Goal: Task Accomplishment & Management: Manage account settings

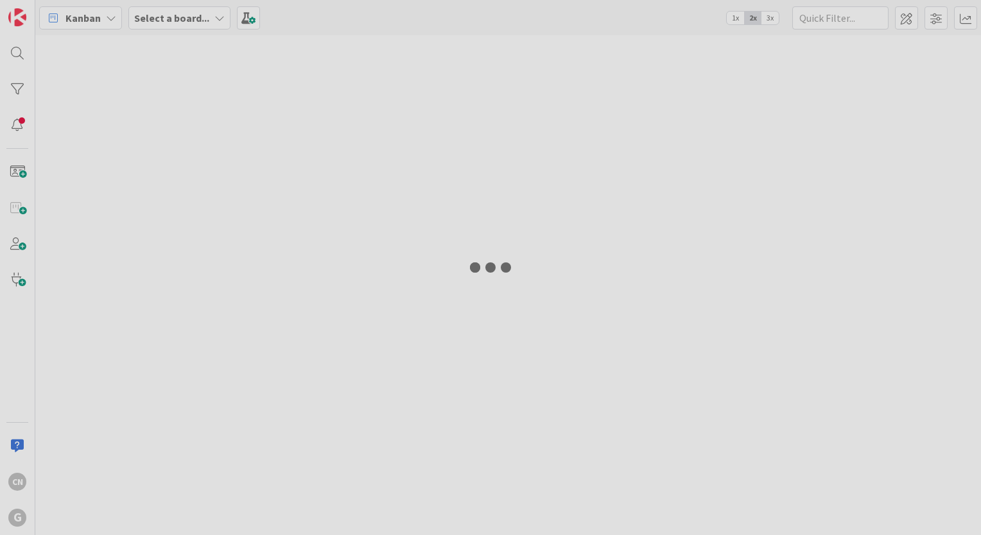
type input "[PERSON_NAME]"
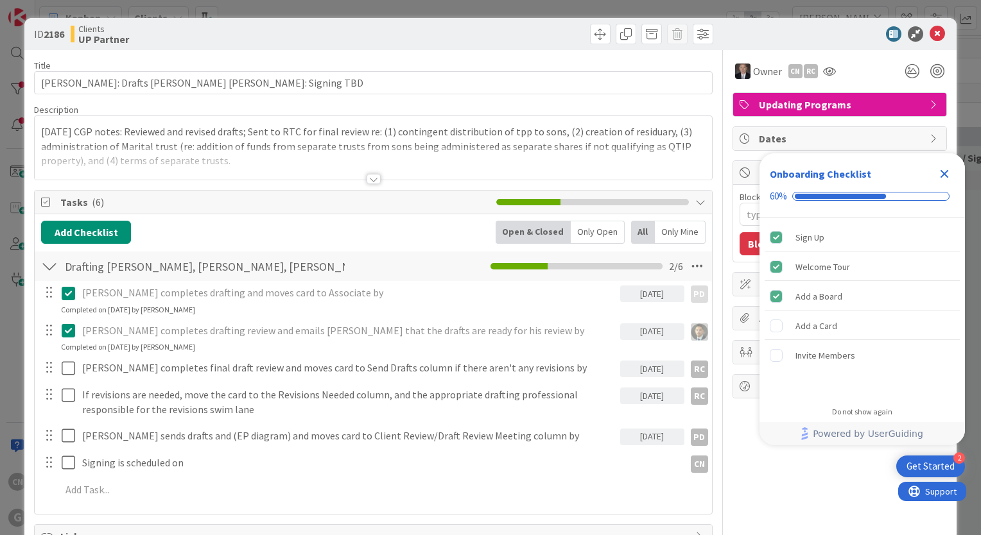
click at [41, 135] on p "[DATE] CGP notes: Reviewed and revised drafts; Sent to RTC for final review re:…" at bounding box center [373, 147] width 664 height 44
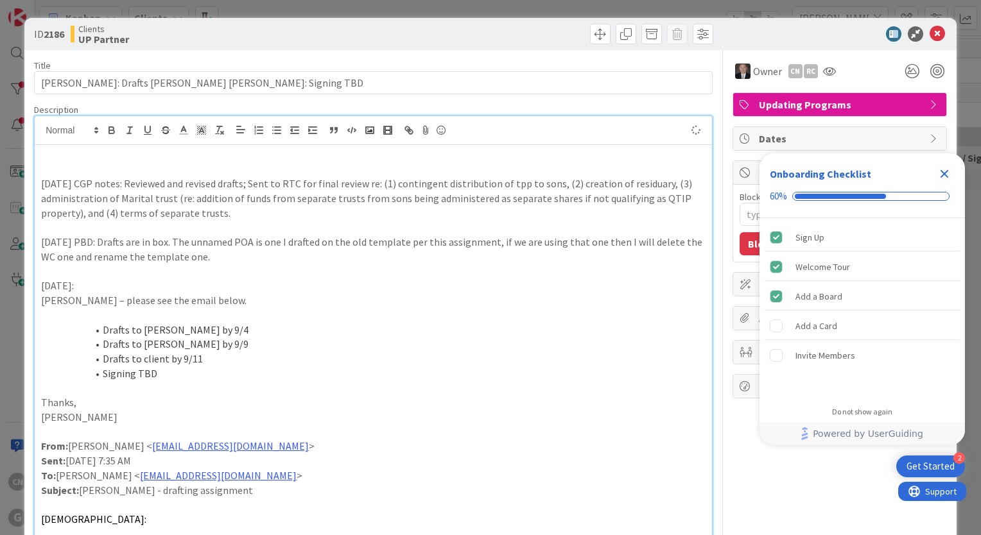
type textarea "x"
drag, startPoint x: 42, startPoint y: 153, endPoint x: 331, endPoint y: 269, distance: 311.4
click at [331, 269] on p at bounding box center [373, 271] width 664 height 15
click at [37, 158] on div "[DATE] CNV Notes: email to client sending dates/times for signing. [DATE] CGP n…" at bounding box center [373, 378] width 677 height 467
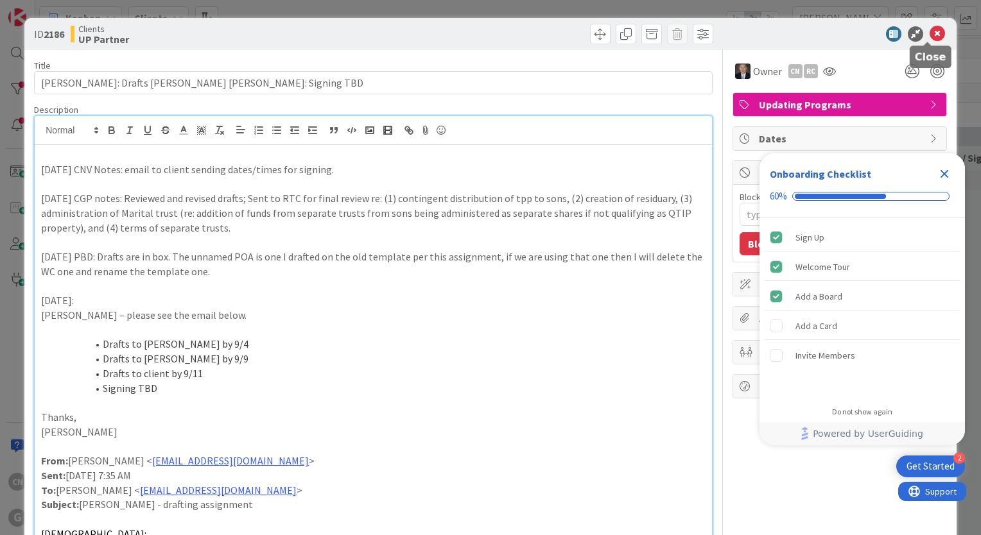
click at [930, 37] on icon at bounding box center [937, 33] width 15 height 15
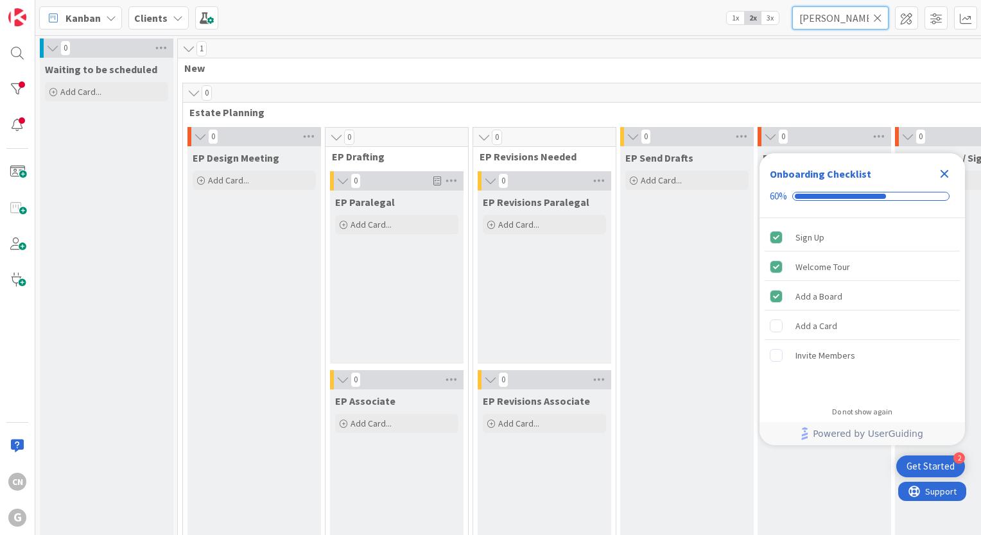
click at [849, 19] on input "[PERSON_NAME]" at bounding box center [840, 17] width 96 height 23
click at [943, 175] on icon "Close Checklist" at bounding box center [944, 174] width 8 height 8
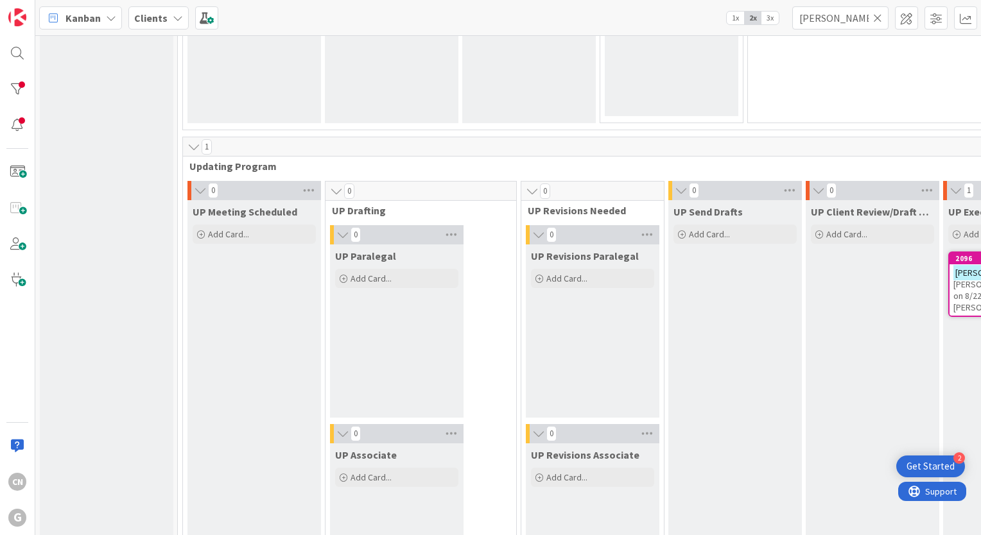
scroll to position [1849, 0]
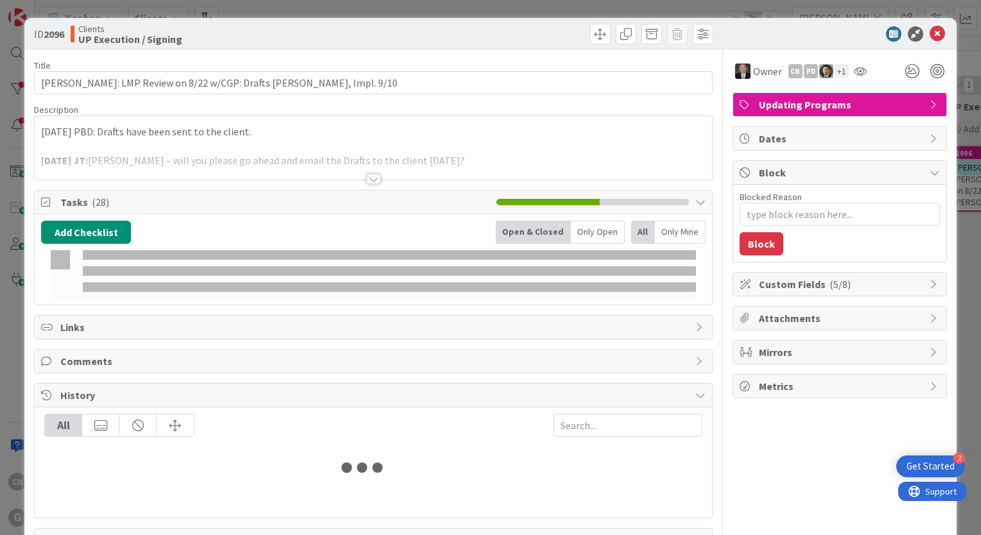
type textarea "x"
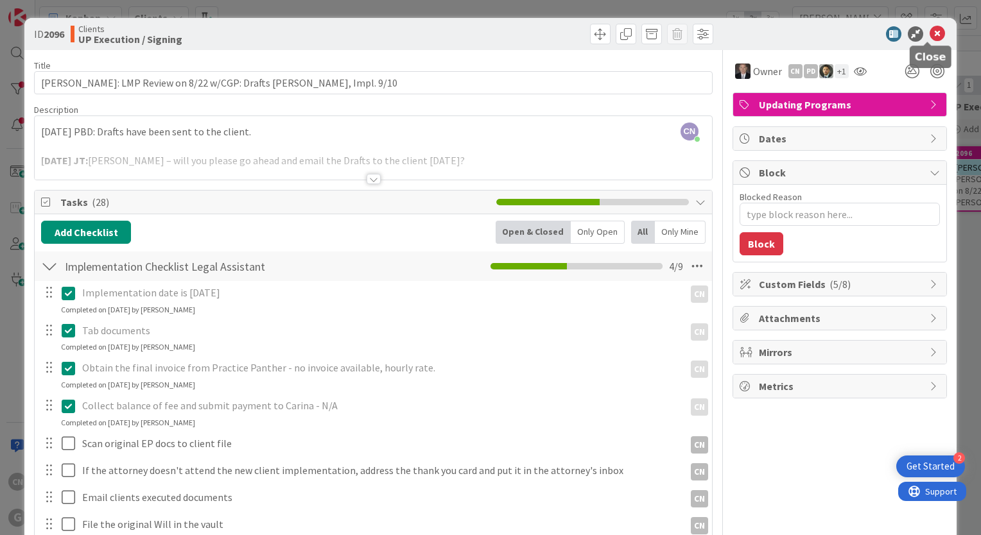
click at [930, 35] on icon at bounding box center [937, 33] width 15 height 15
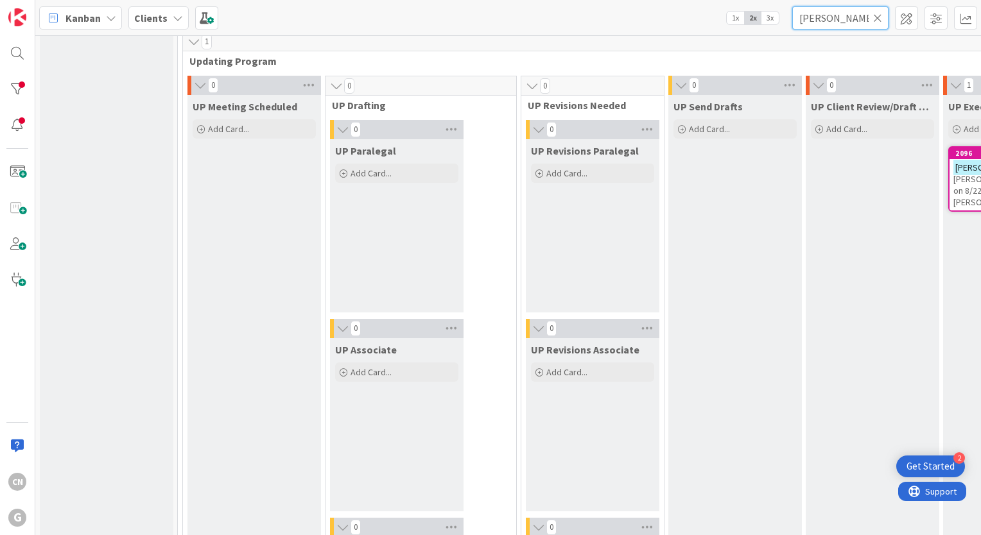
drag, startPoint x: 864, startPoint y: 17, endPoint x: 753, endPoint y: 39, distance: 113.2
click at [753, 39] on div "Kanban Clients 1x 2x 3x [PERSON_NAME] 0 Waiting to be scheduled Add Card... 1 N…" at bounding box center [508, 267] width 946 height 535
type input "miles"
click at [822, 218] on div "UP Client Review/Draft Review Meeting Add Card..." at bounding box center [873, 506] width 134 height 822
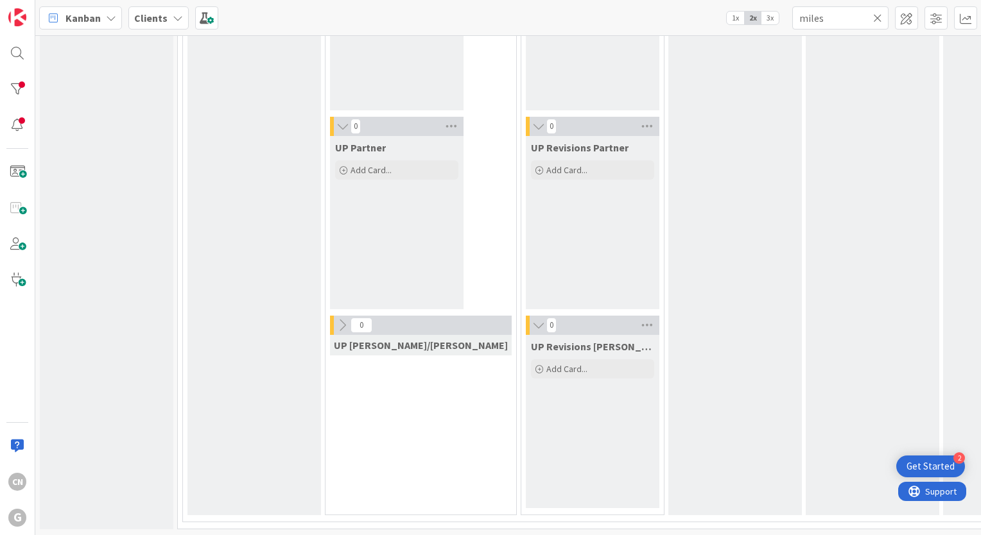
scroll to position [2258, 0]
click at [851, 232] on div "UP Client Review/Draft Review Meeting Add Card..." at bounding box center [873, 104] width 134 height 822
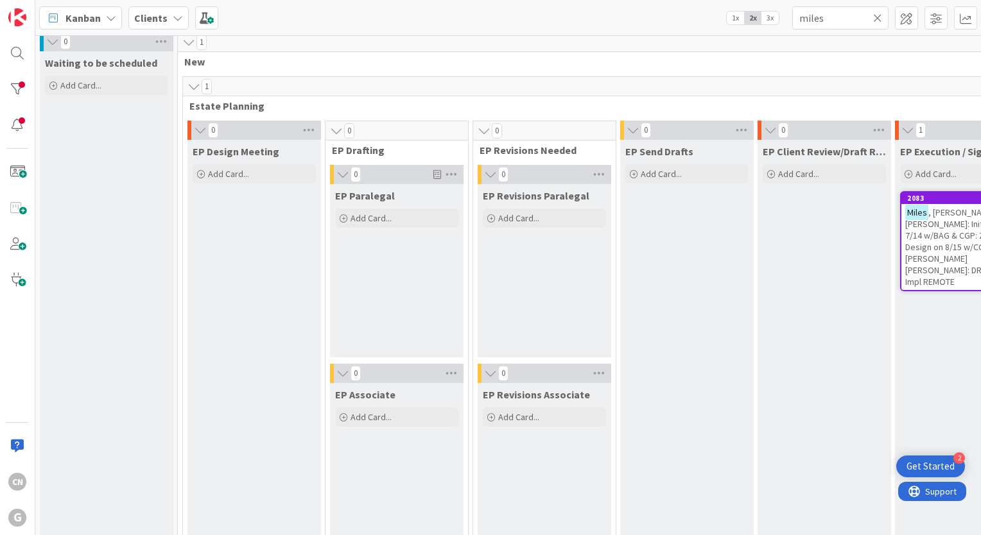
scroll to position [0, 0]
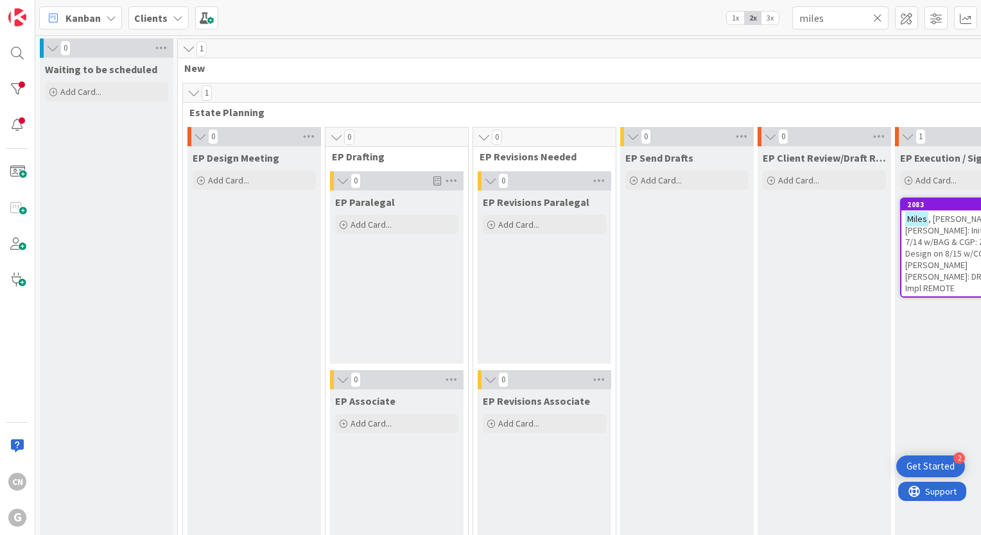
click at [940, 252] on span ", [PERSON_NAME] and [PERSON_NAME]: Initial on 7/14 w/BAG & CGP: Zoom Design on …" at bounding box center [960, 253] width 111 height 81
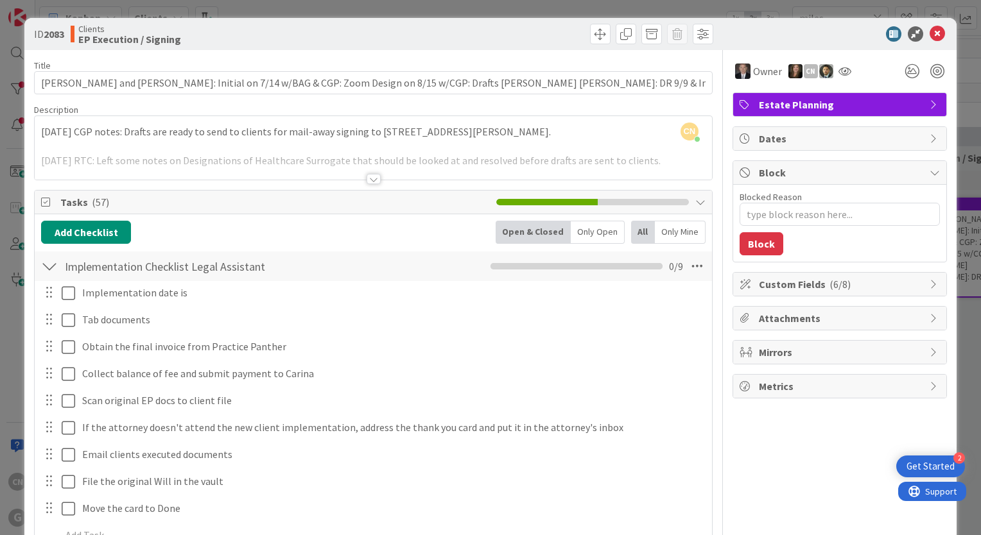
click at [39, 134] on div "CN [PERSON_NAME] just joined [DATE] CGP notes: Drafts are ready to send to clie…" at bounding box center [373, 148] width 677 height 64
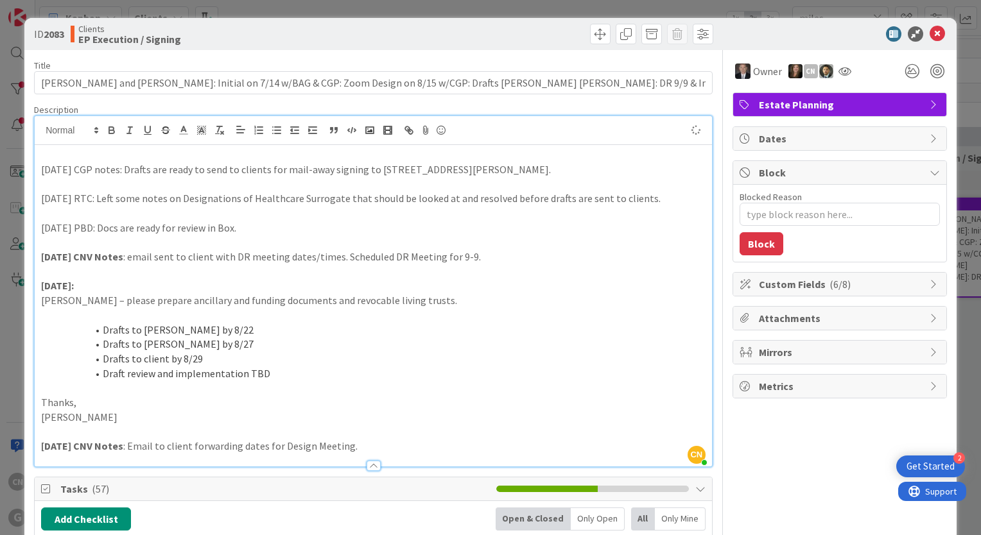
type textarea "x"
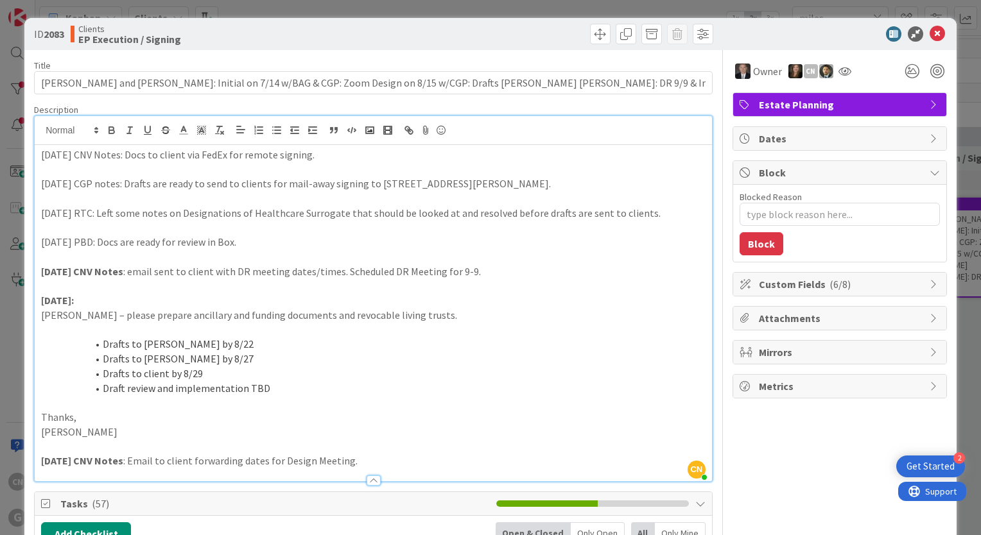
click at [145, 152] on p "[DATE] CNV Notes: Docs to client via FedEx for remote signing." at bounding box center [373, 155] width 664 height 15
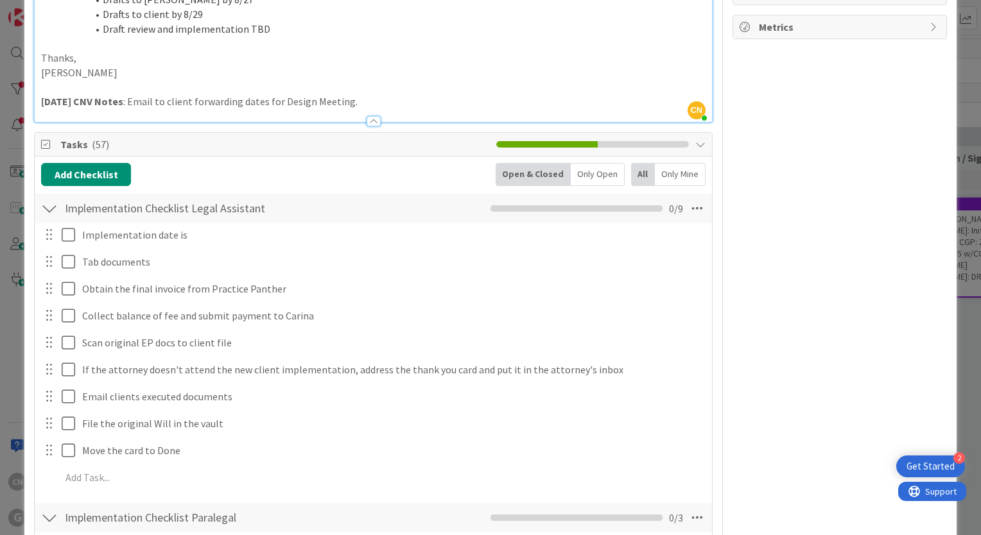
scroll to position [462, 0]
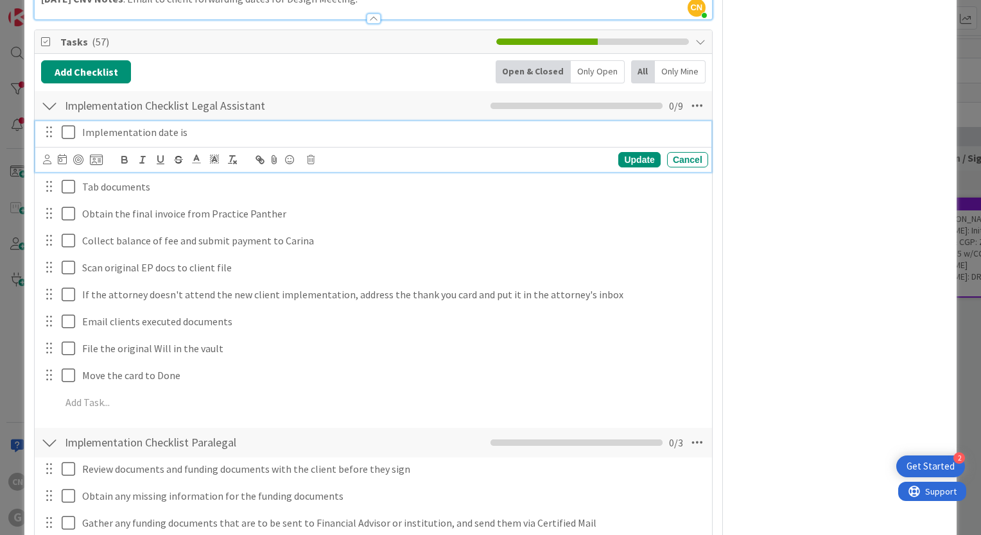
type textarea "x"
click at [223, 130] on p "Implementation date is" at bounding box center [392, 132] width 621 height 15
click at [632, 158] on div "Update" at bounding box center [639, 159] width 42 height 15
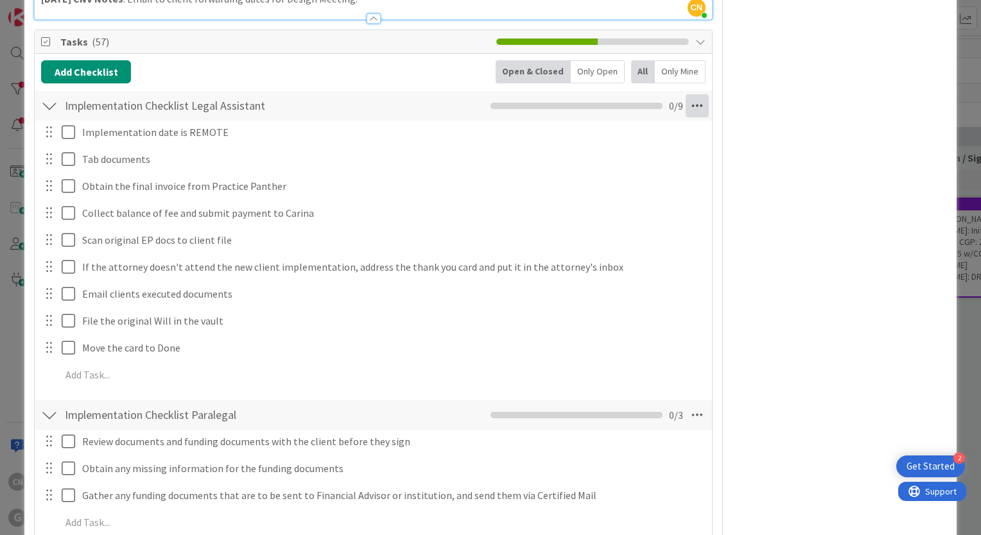
click at [688, 104] on icon at bounding box center [697, 105] width 23 height 23
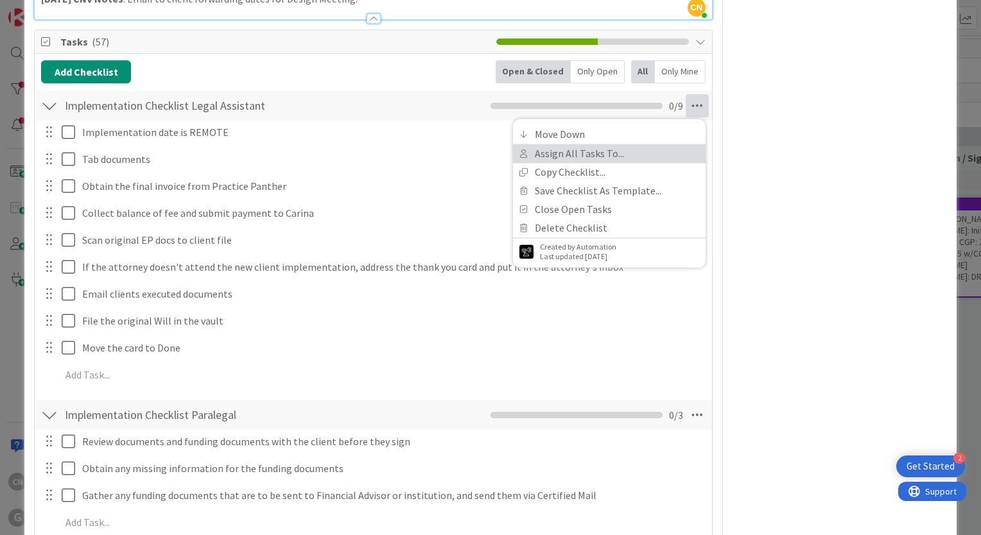
click at [605, 153] on link "Assign All Tasks To..." at bounding box center [609, 153] width 193 height 19
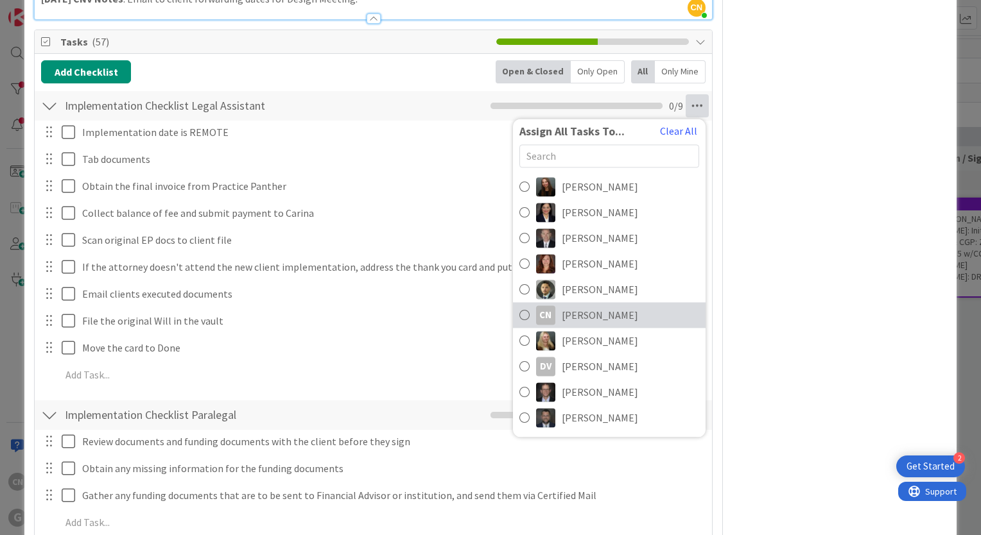
click at [576, 312] on span "[PERSON_NAME]" at bounding box center [600, 314] width 76 height 15
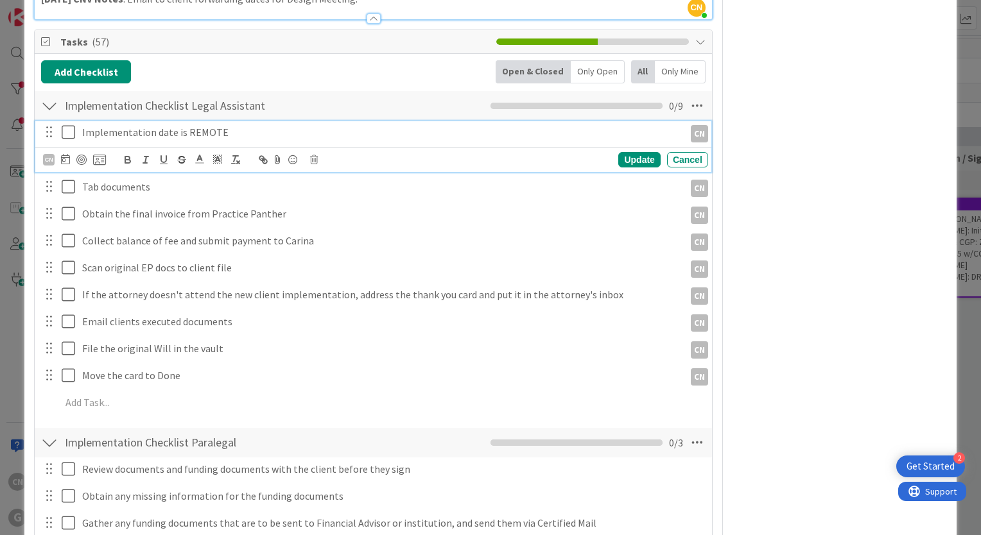
click at [69, 127] on icon at bounding box center [68, 132] width 13 height 15
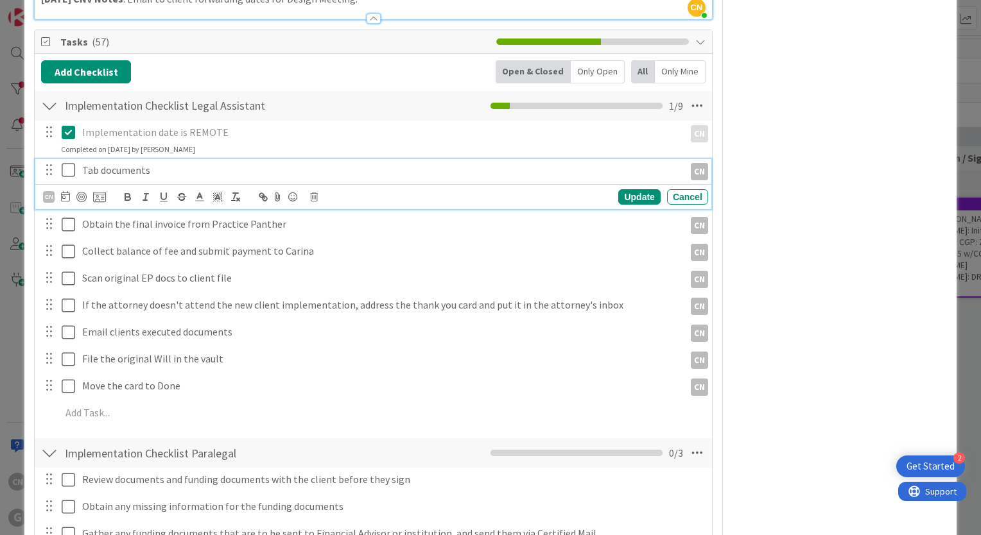
click at [67, 171] on icon at bounding box center [68, 169] width 13 height 15
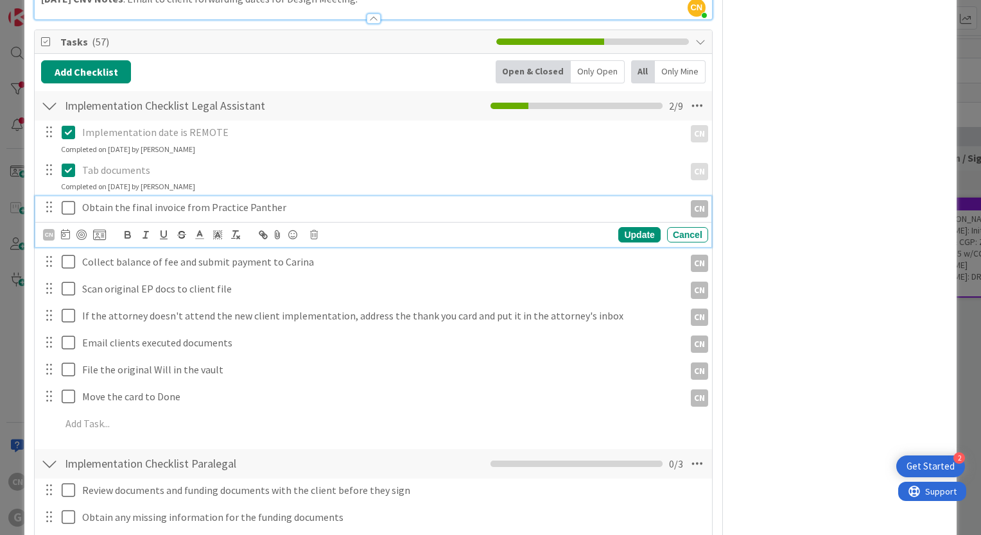
click at [68, 200] on icon at bounding box center [68, 207] width 13 height 15
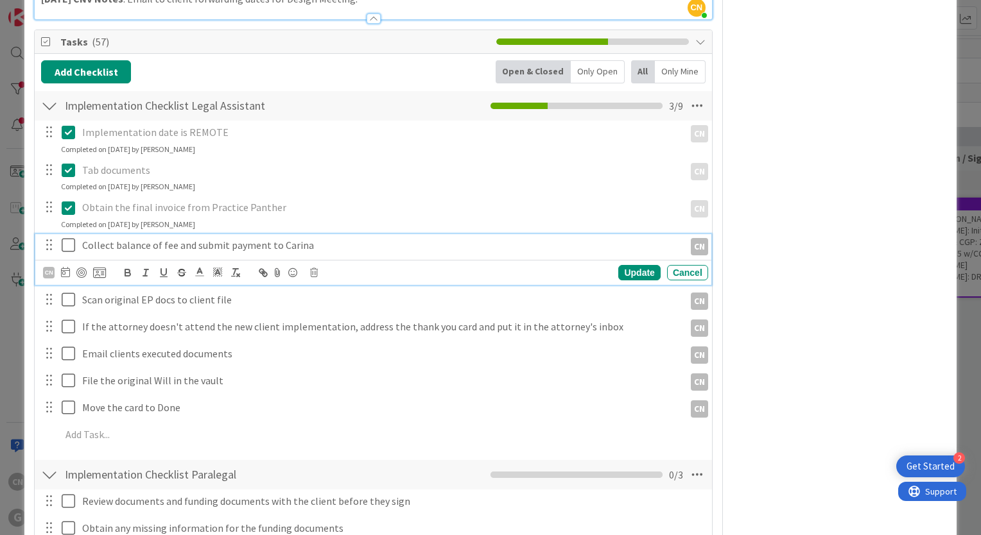
click at [311, 243] on p "Collect balance of fee and submit payment to Carina" at bounding box center [380, 245] width 597 height 15
type textarea "x"
click at [288, 207] on p "Obtain the final invoice from Practice Panther" at bounding box center [380, 207] width 597 height 15
click at [65, 241] on icon at bounding box center [68, 245] width 13 height 15
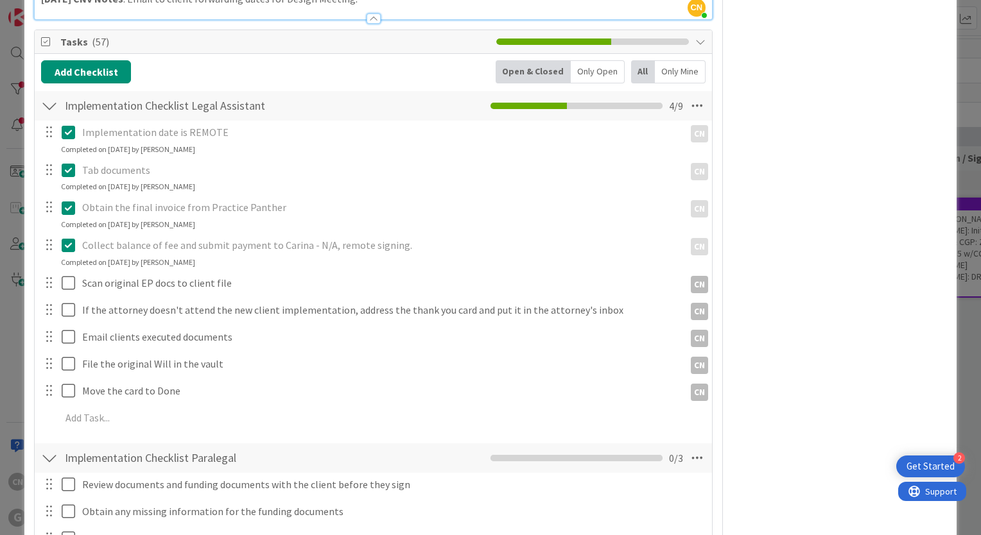
click at [295, 207] on p "Obtain the final invoice from Practice Panther" at bounding box center [380, 207] width 597 height 15
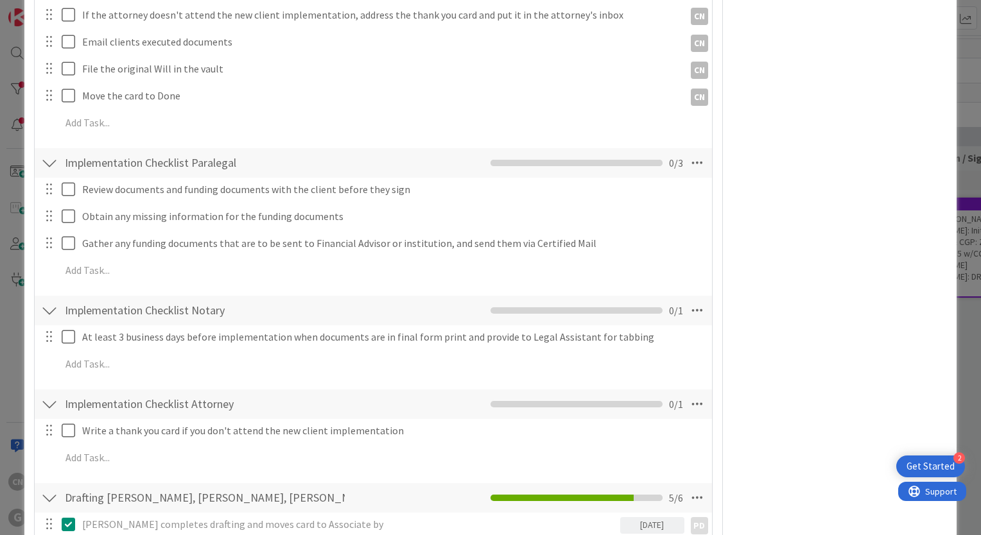
scroll to position [760, 0]
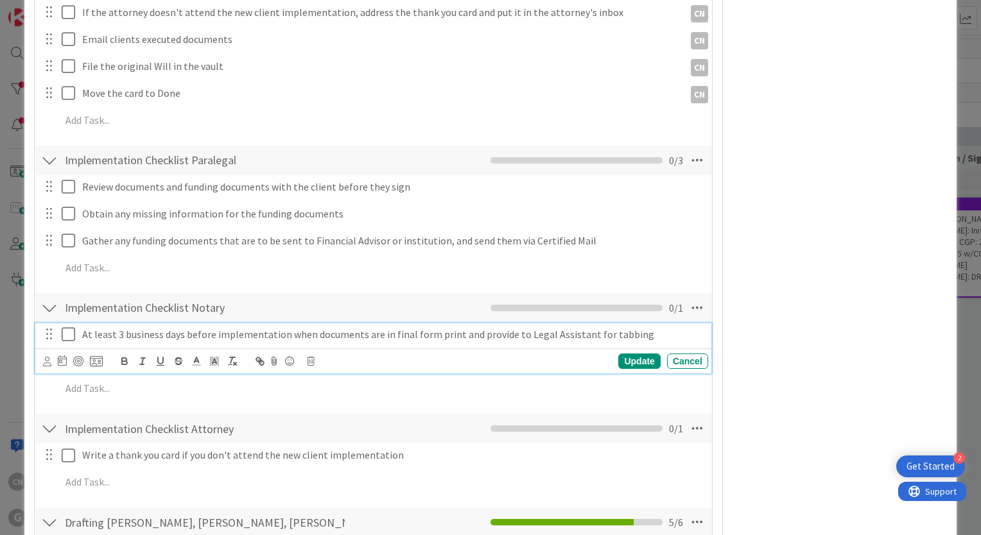
click at [69, 333] on icon at bounding box center [68, 334] width 13 height 15
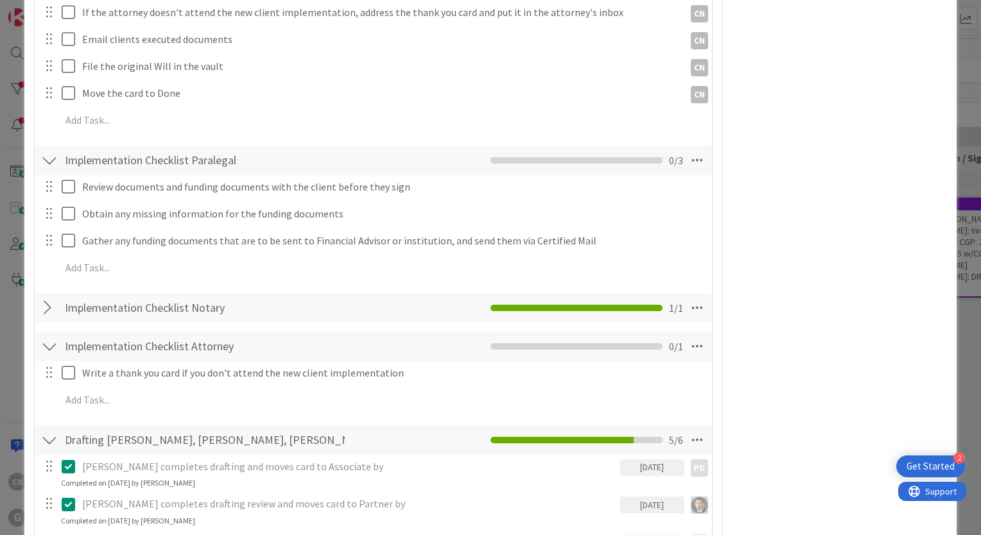
type textarea "x"
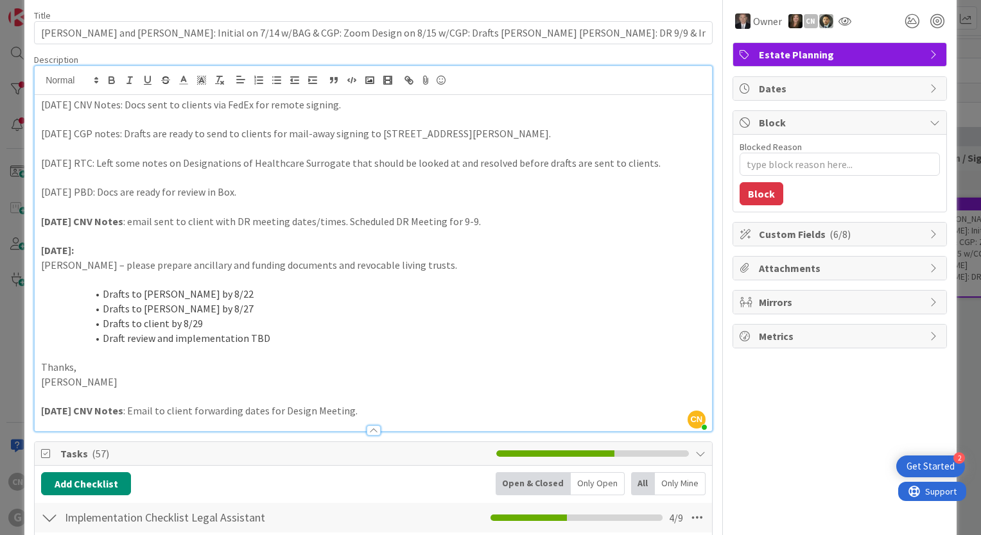
scroll to position [0, 0]
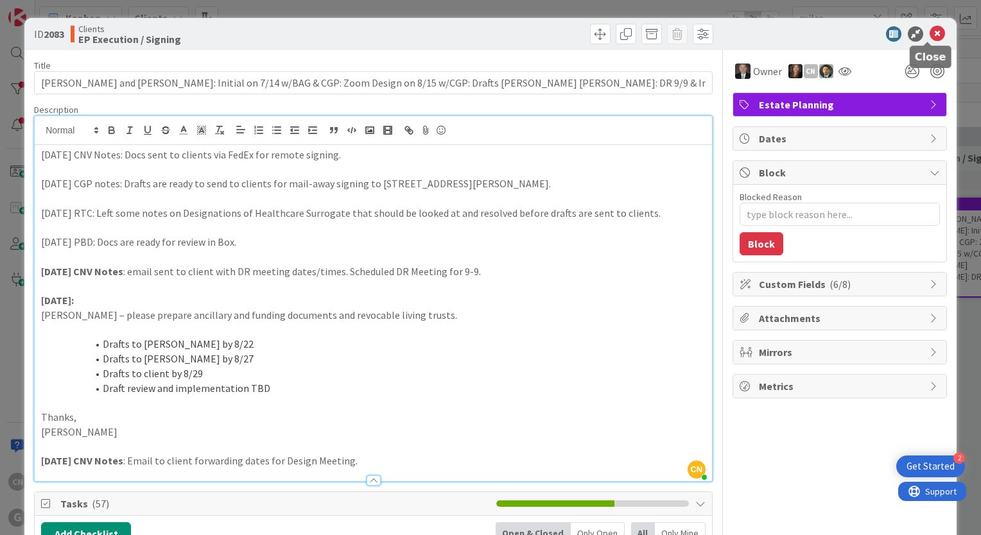
click at [930, 31] on icon at bounding box center [937, 33] width 15 height 15
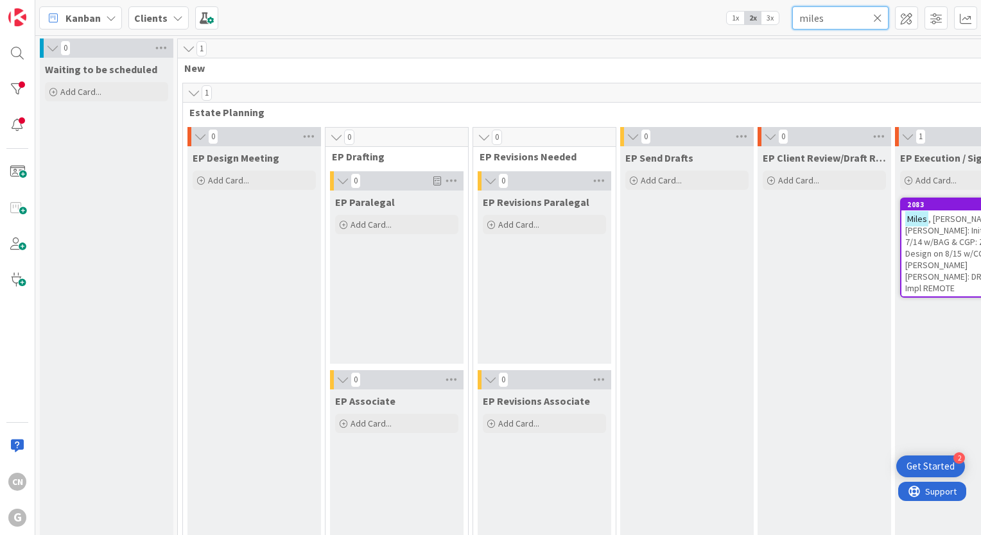
drag, startPoint x: 840, startPoint y: 10, endPoint x: 713, endPoint y: 40, distance: 131.1
click at [713, 40] on div "Kanban Clients 1x 2x 3x miles 0 Waiting to be scheduled Add Card... 1 New 1 Est…" at bounding box center [508, 267] width 946 height 535
type input "[PERSON_NAME]"
click at [944, 225] on span ", [PERSON_NAME]: Drafts [PERSON_NAME] [PERSON_NAME], DR Meeting 9/4 w/CGP; REMO…" at bounding box center [960, 242] width 110 height 58
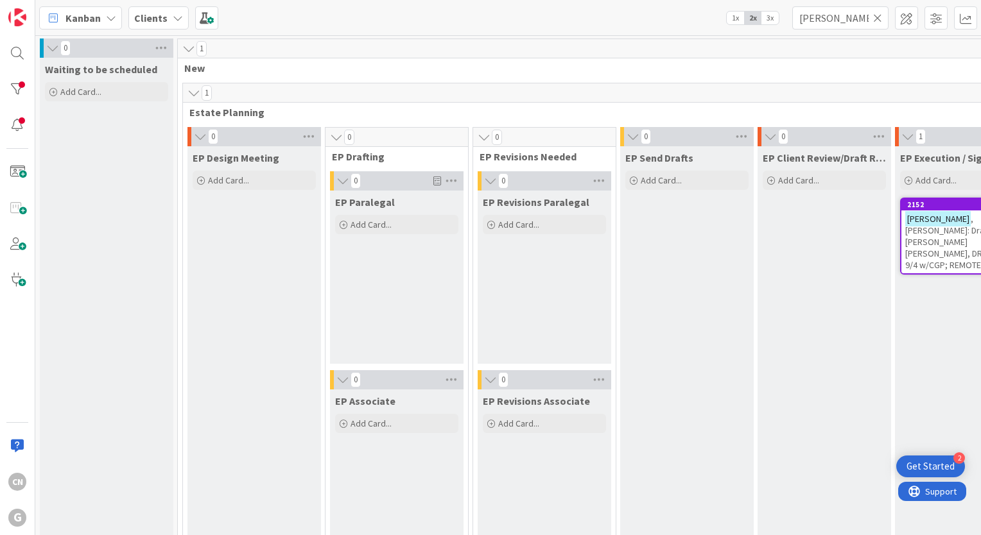
type textarea "x"
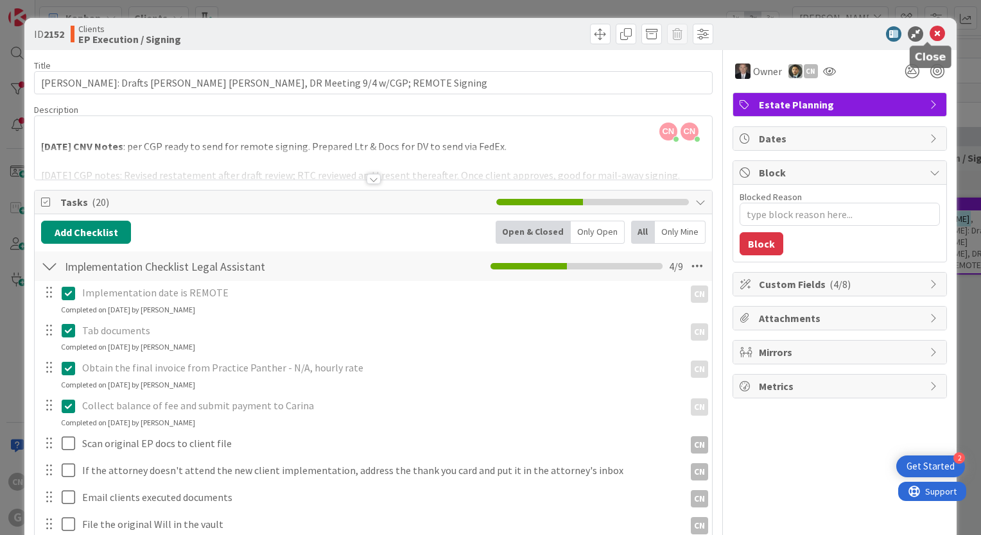
click at [930, 31] on icon at bounding box center [937, 33] width 15 height 15
